Goal: Transaction & Acquisition: Purchase product/service

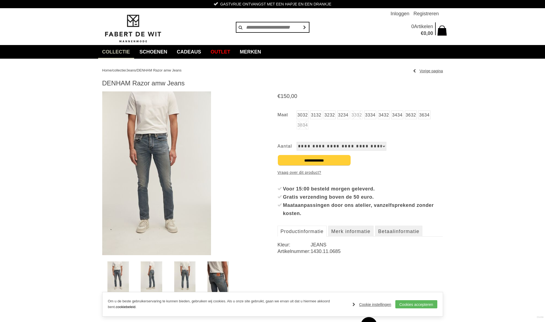
click at [150, 268] on img at bounding box center [151, 277] width 21 height 32
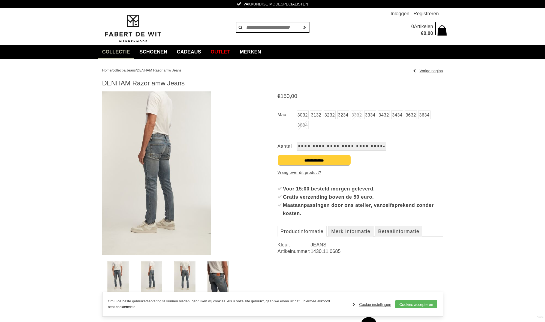
click at [187, 270] on img at bounding box center [184, 277] width 21 height 32
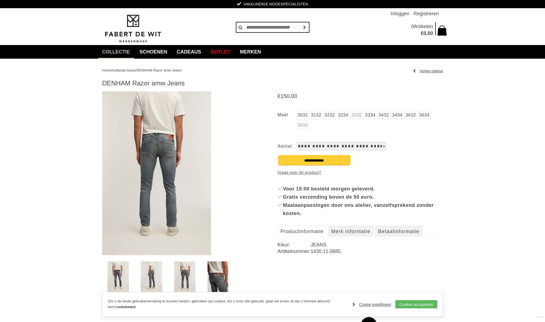
click at [221, 272] on img at bounding box center [217, 277] width 21 height 32
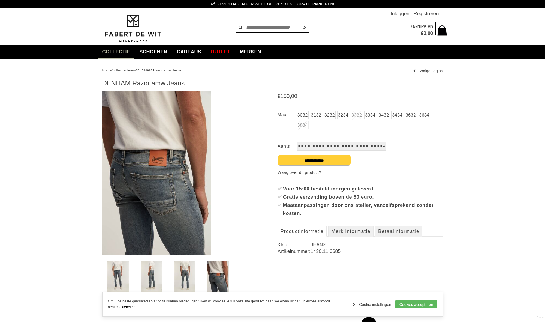
click at [187, 275] on img at bounding box center [184, 277] width 21 height 32
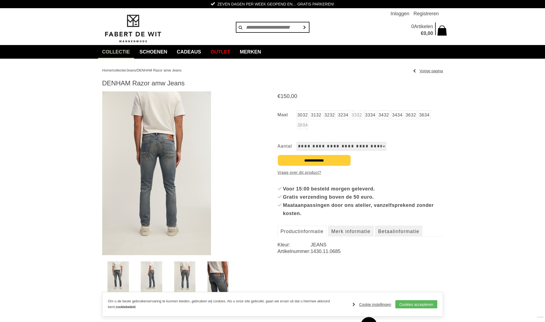
click at [163, 276] on link at bounding box center [152, 277] width 32 height 32
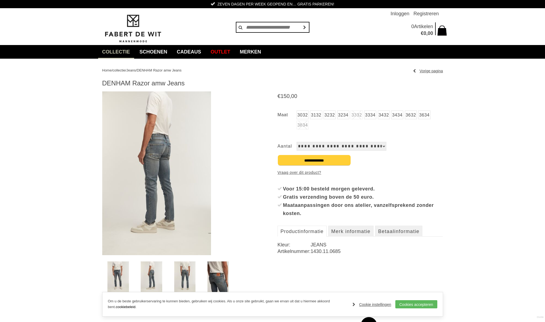
click at [124, 275] on img at bounding box center [117, 277] width 21 height 32
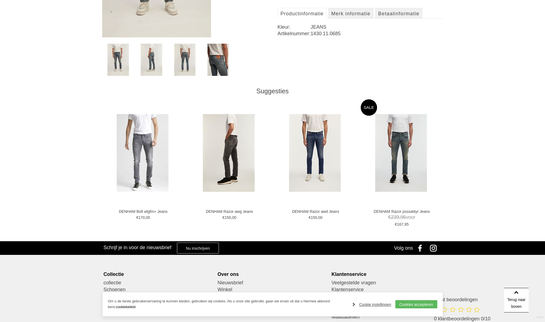
scroll to position [218, 0]
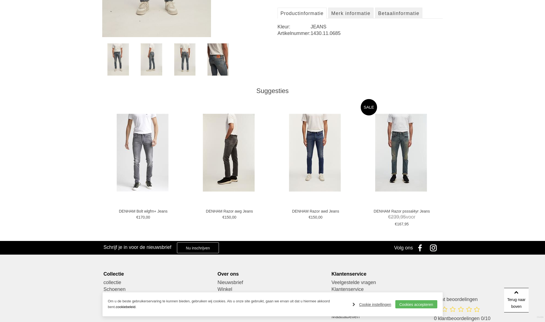
click at [229, 145] on img at bounding box center [229, 153] width 52 height 78
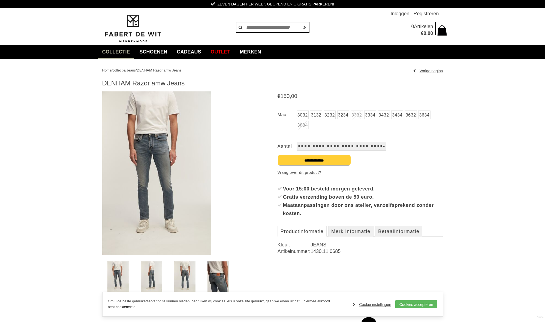
scroll to position [0, 0]
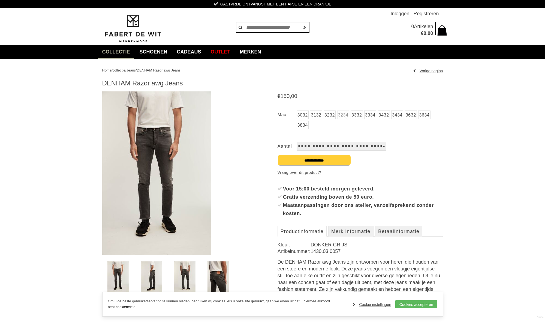
click at [153, 162] on img at bounding box center [156, 172] width 109 height 163
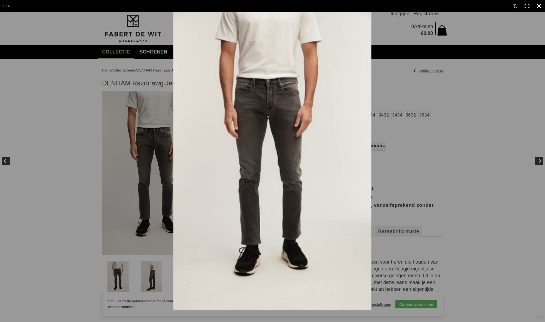
click at [541, 5] on link at bounding box center [539, 6] width 12 height 12
